Goal: Information Seeking & Learning: Find specific fact

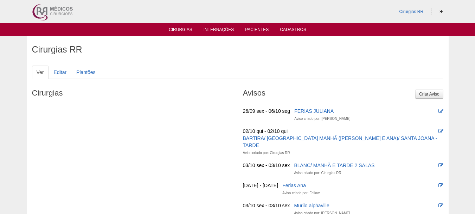
click at [258, 29] on link "Pacientes" at bounding box center [257, 30] width 24 height 6
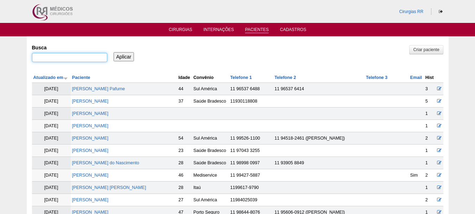
click at [64, 60] on input "Busca" at bounding box center [69, 57] width 75 height 9
paste input "[PERSON_NAME]"
type input "[PERSON_NAME]"
click at [126, 53] on input "Aplicar" at bounding box center [124, 56] width 21 height 9
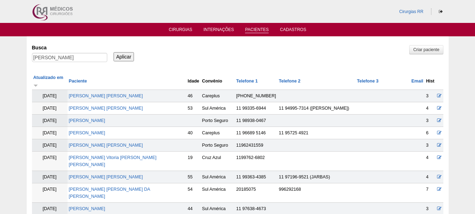
click at [123, 55] on input "Aplicar" at bounding box center [124, 56] width 21 height 9
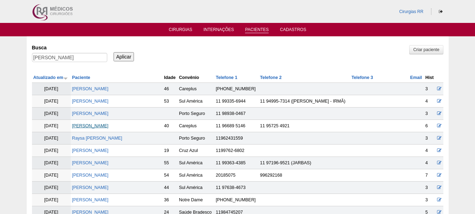
click at [96, 126] on link "[PERSON_NAME]" at bounding box center [90, 125] width 37 height 5
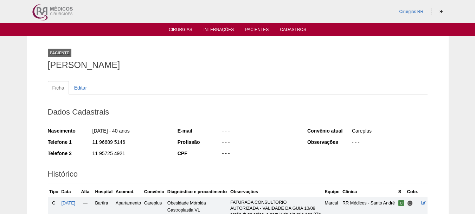
click at [188, 30] on link "Cirurgias" at bounding box center [181, 30] width 24 height 6
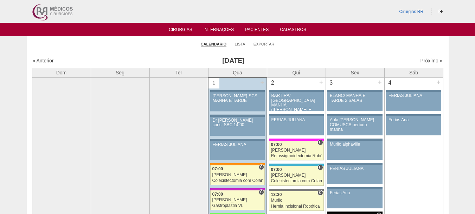
click at [263, 28] on link "Pacientes" at bounding box center [257, 30] width 24 height 6
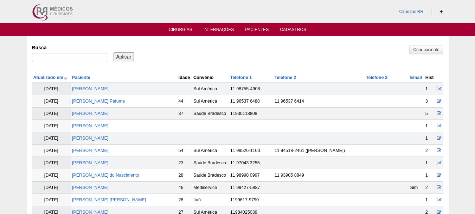
click at [294, 26] on li "Cadastros" at bounding box center [293, 29] width 36 height 6
click at [294, 28] on link "Cadastros" at bounding box center [293, 30] width 26 height 6
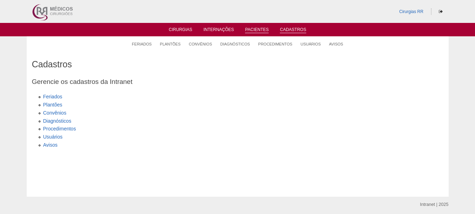
click at [263, 27] on link "Pacientes" at bounding box center [257, 30] width 24 height 6
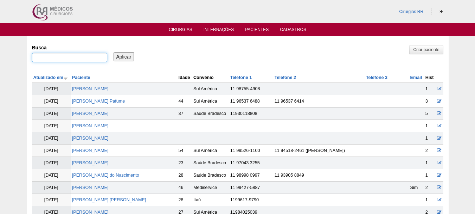
click at [54, 57] on input "Busca" at bounding box center [69, 57] width 75 height 9
paste input "[PERSON_NAME]"
type input "[PERSON_NAME]"
click at [121, 60] on input "Aplicar" at bounding box center [124, 56] width 21 height 9
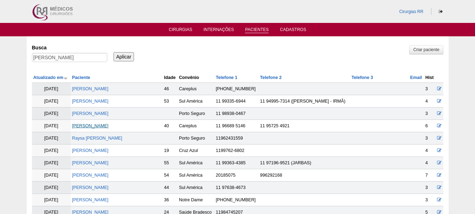
click at [95, 125] on link "[PERSON_NAME]" at bounding box center [90, 125] width 37 height 5
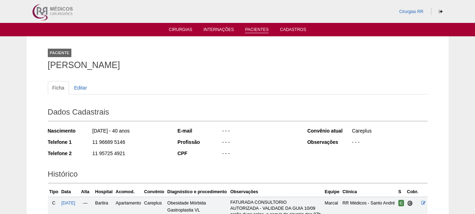
click at [258, 30] on link "Pacientes" at bounding box center [257, 30] width 24 height 6
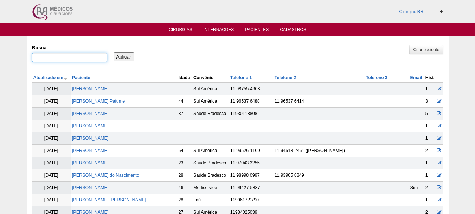
click at [53, 55] on input "Busca" at bounding box center [69, 57] width 75 height 9
paste input "[PERSON_NAME]"
type input "CLAYTON DE MOURA"
click at [129, 56] on input "Aplicar" at bounding box center [124, 56] width 21 height 9
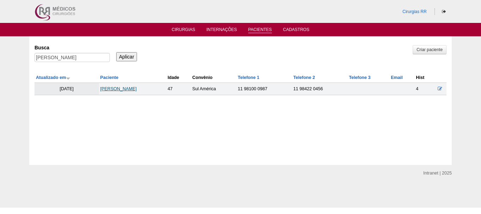
click at [123, 88] on link "[PERSON_NAME]" at bounding box center [118, 88] width 37 height 5
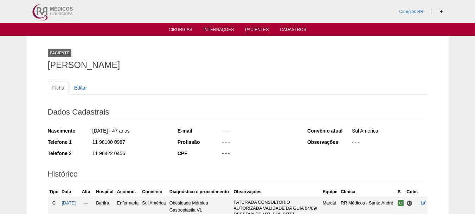
click at [260, 27] on link "Pacientes" at bounding box center [257, 30] width 24 height 6
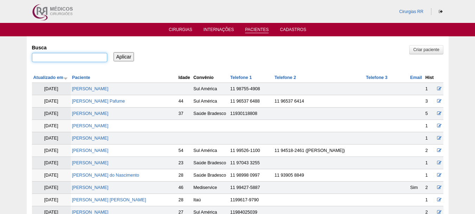
click at [71, 56] on input "Busca" at bounding box center [69, 57] width 75 height 9
paste input "[PERSON_NAME]"
type input "[PERSON_NAME]"
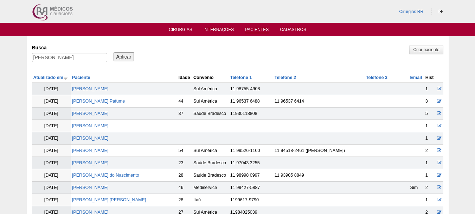
click at [120, 56] on input "Aplicar" at bounding box center [124, 56] width 21 height 9
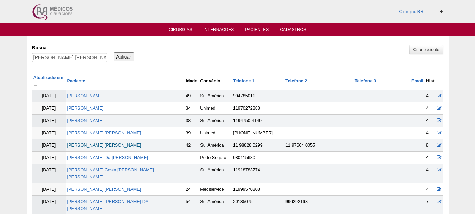
click at [117, 142] on link "Eliane Almeida Santana Pereira" at bounding box center [104, 144] width 74 height 5
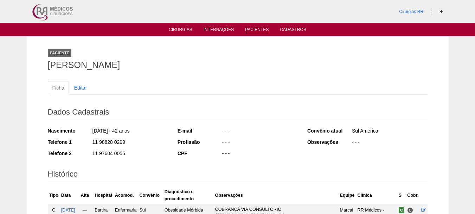
click at [257, 31] on link "Pacientes" at bounding box center [257, 30] width 24 height 6
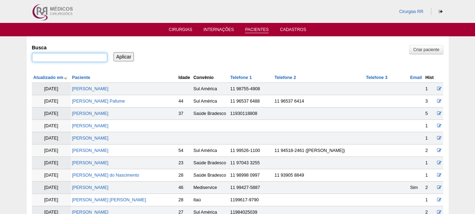
click at [90, 55] on input "Busca" at bounding box center [69, 57] width 75 height 9
click at [76, 55] on input "Busca" at bounding box center [69, 57] width 75 height 9
type input "CAMILA DE OLIVEIRA FERREIRA"
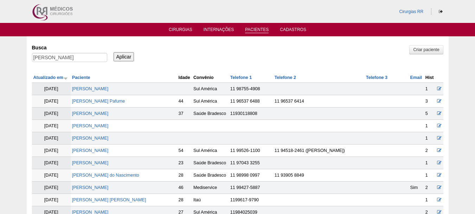
click at [119, 55] on input "Aplicar" at bounding box center [124, 56] width 21 height 9
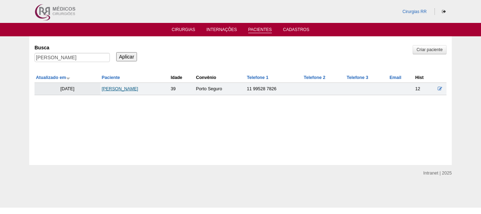
click at [115, 88] on link "CAMILA DE OLIVEIRA FERREIRA" at bounding box center [120, 88] width 37 height 5
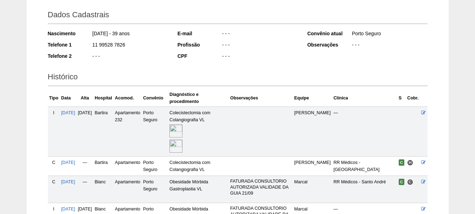
scroll to position [106, 0]
